Goal: Task Accomplishment & Management: Manage account settings

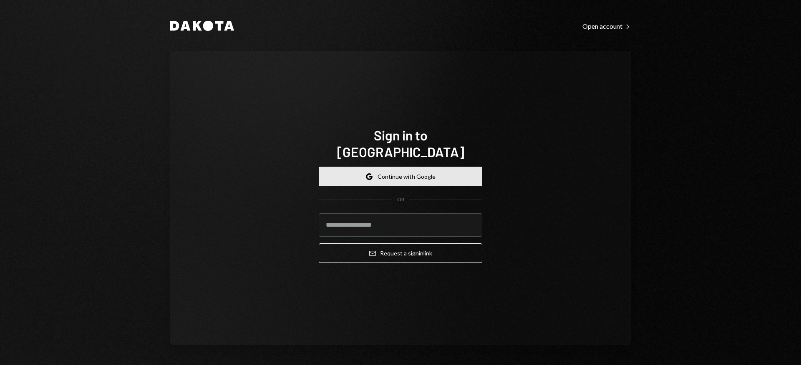
click at [419, 176] on button "Google Continue with Google" at bounding box center [400, 177] width 163 height 20
click at [431, 168] on button "Google Continue with Google" at bounding box center [400, 177] width 163 height 20
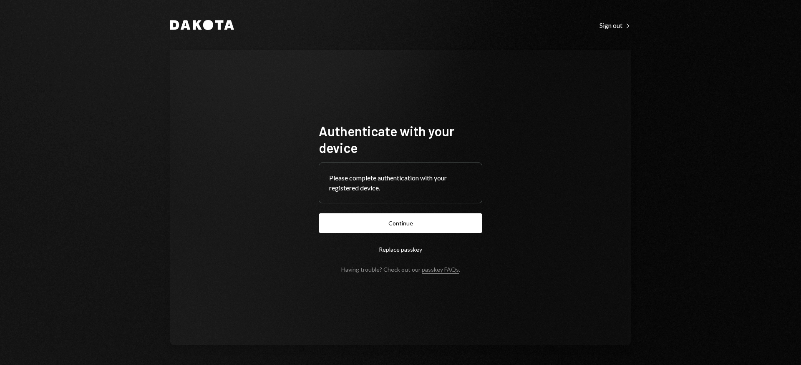
click at [386, 249] on button "Replace passkey" at bounding box center [400, 250] width 163 height 20
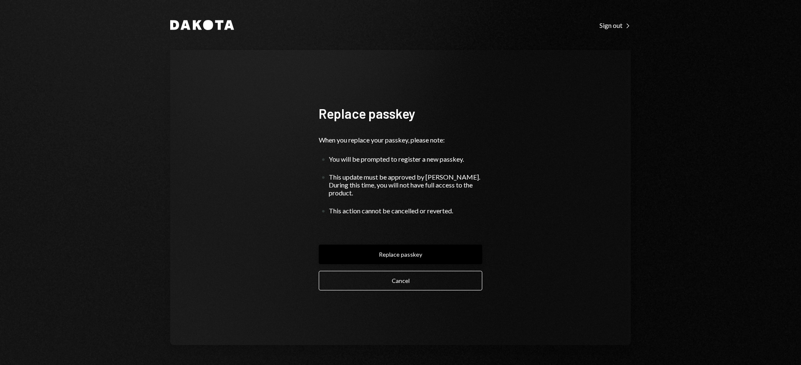
click at [397, 251] on button "Replace passkey" at bounding box center [400, 255] width 163 height 20
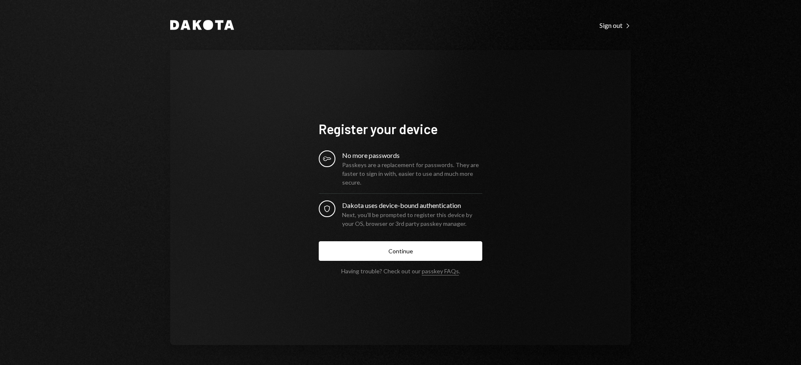
click at [430, 259] on button "Continue" at bounding box center [400, 251] width 163 height 20
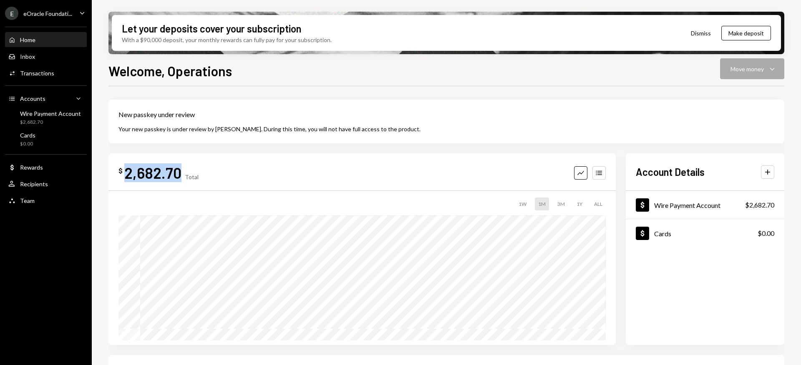
drag, startPoint x: 123, startPoint y: 172, endPoint x: 177, endPoint y: 173, distance: 53.4
click at [178, 173] on div "2,682.70" at bounding box center [152, 172] width 57 height 19
copy div "2,682.70"
